Goal: Complete application form

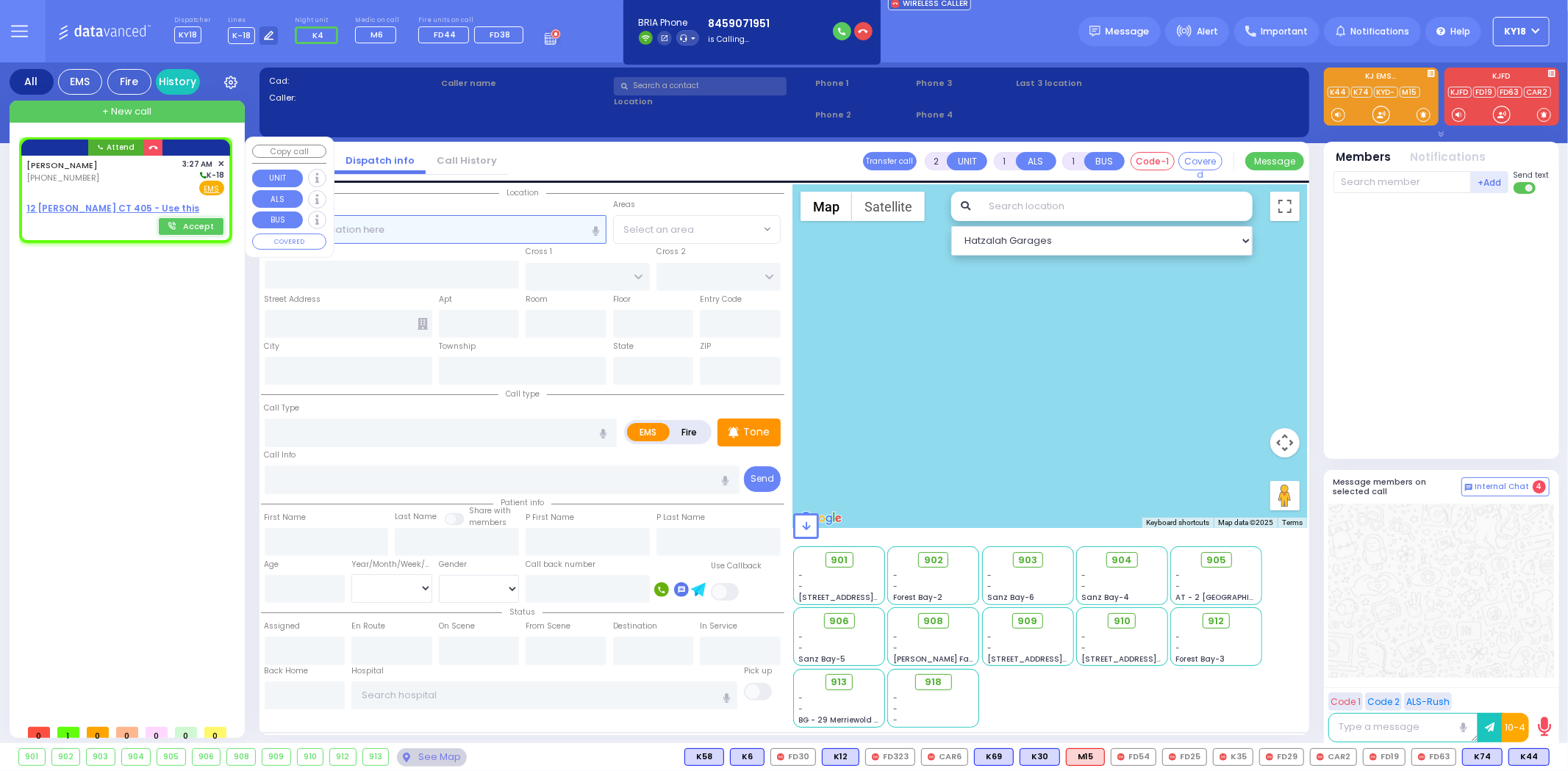
select select
radio input "true"
type input "[PERSON_NAME]"
select select
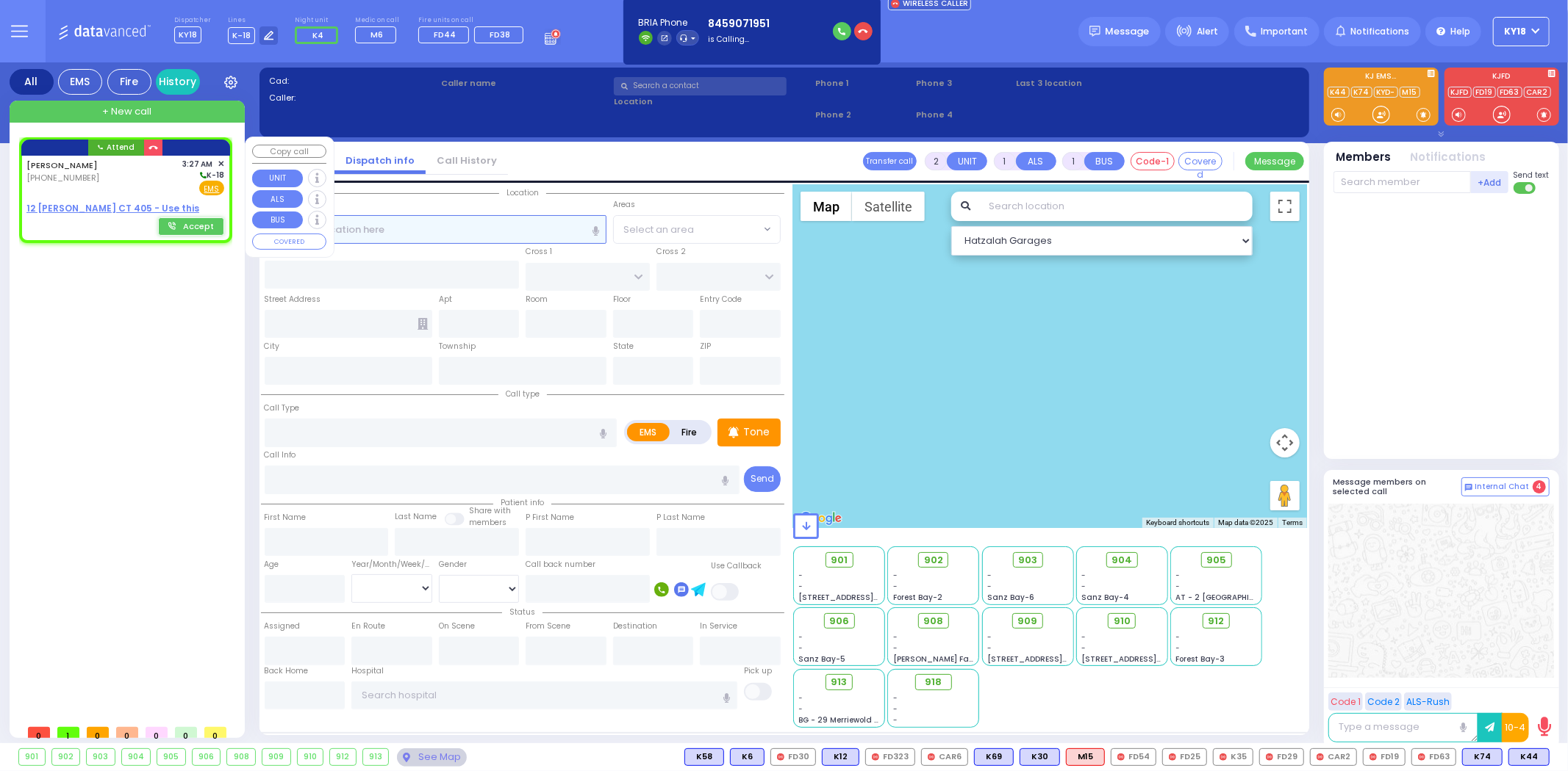
type input "03:27"
select select "Hatzalah Garages"
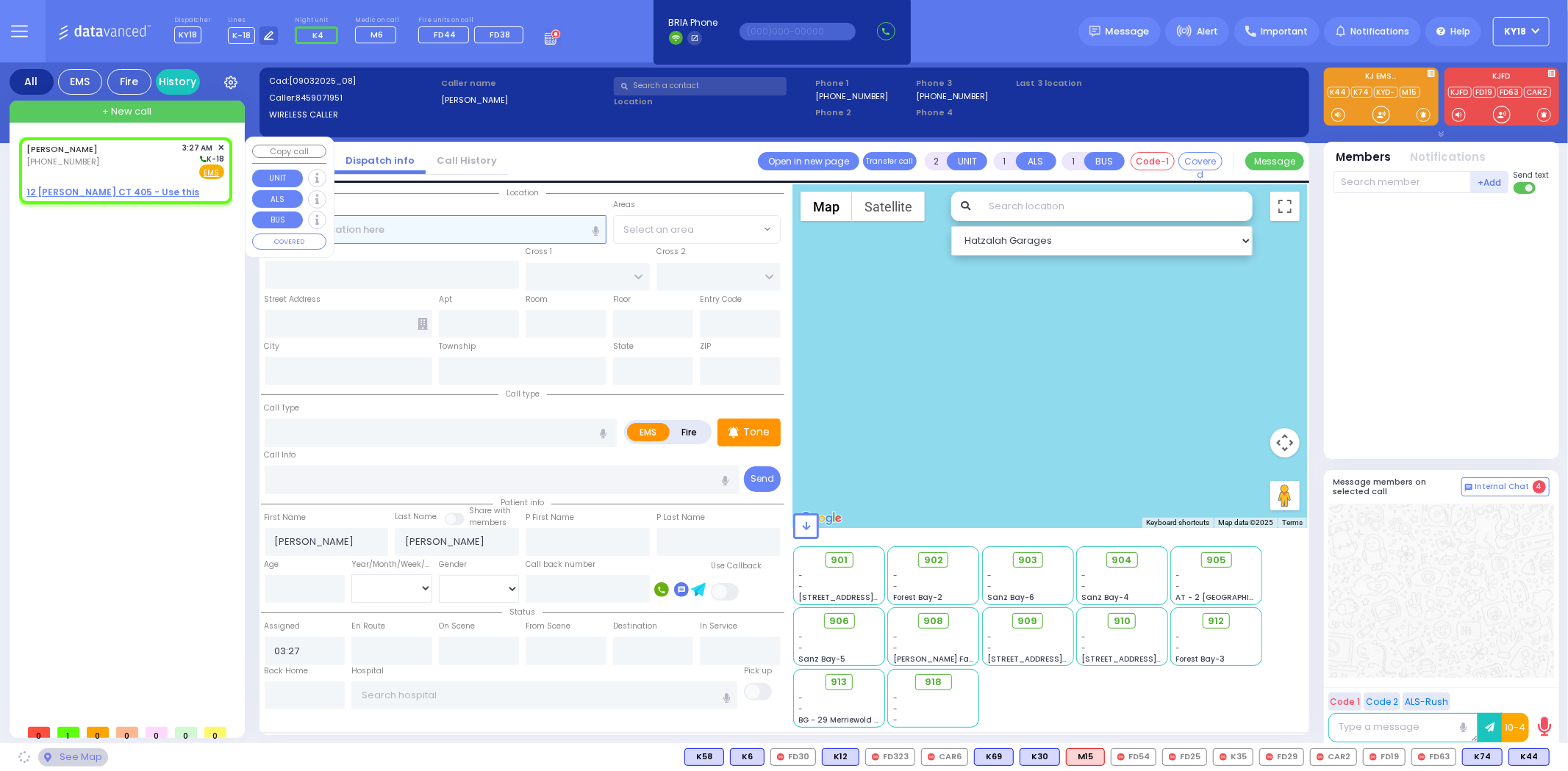
select select
radio input "true"
select select
select select "Hatzalah Garages"
